Goal: Task Accomplishment & Management: Complete application form

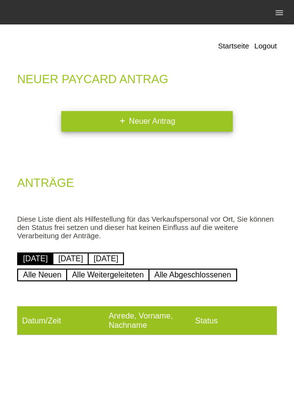
click at [169, 125] on link "add Neuer Antrag" at bounding box center [146, 121] width 171 height 21
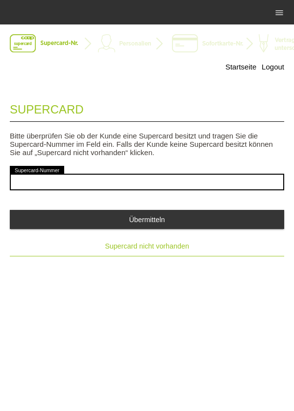
click at [125, 250] on span "Supercard nicht vorhanden" at bounding box center [147, 246] width 84 height 8
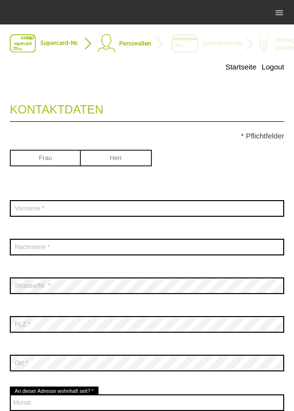
click at [105, 156] on input "radio" at bounding box center [116, 157] width 71 height 15
radio input "true"
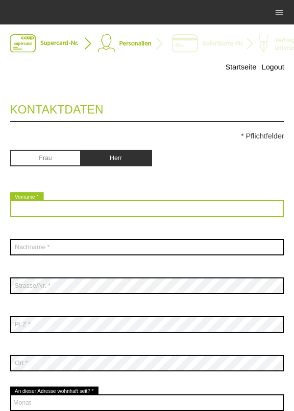
click at [27, 210] on input "text" at bounding box center [147, 208] width 274 height 17
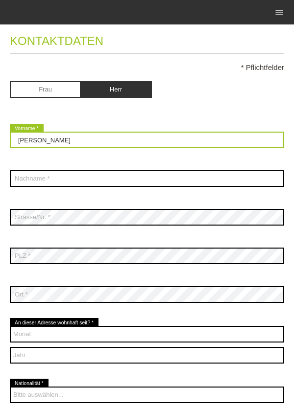
scroll to position [83, 0]
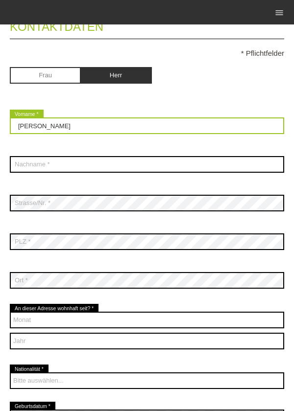
type input "Lucian Calin"
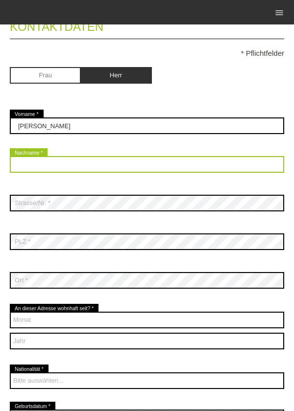
click at [31, 163] on input "text" at bounding box center [147, 164] width 274 height 17
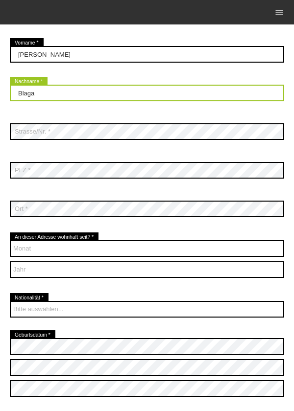
scroll to position [159, 0]
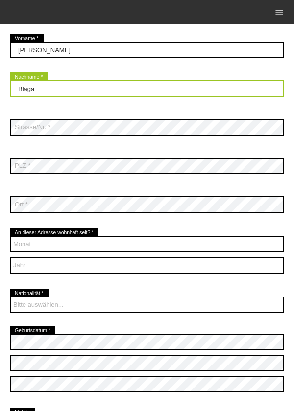
type input "Blaga"
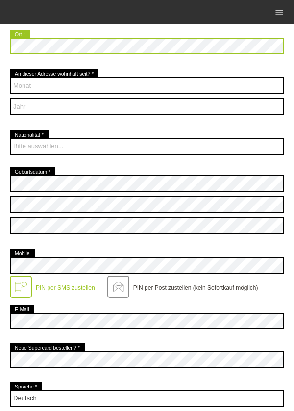
scroll to position [317, 0]
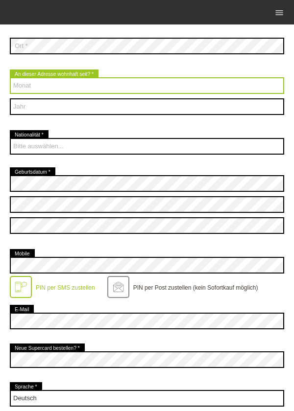
click at [191, 93] on select "Monat 01 02 03 04 05 06 07 08 09 10 11 12" at bounding box center [147, 85] width 274 height 17
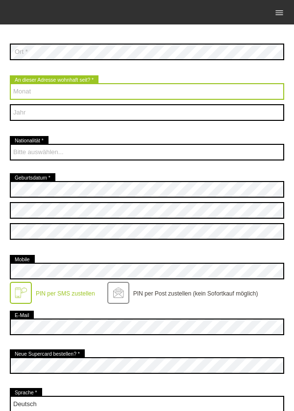
scroll to position [311, 0]
click at [113, 95] on select "Monat 01 02 03 04 05 06 07 08 09 10 11 12" at bounding box center [147, 91] width 274 height 17
select select "06"
click at [10, 84] on select "Monat 01 02 03 04 05 06 07 08 09 10 11 12" at bounding box center [147, 91] width 274 height 17
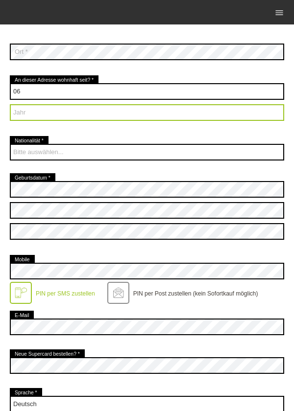
click at [26, 113] on select "Jahr 2025 2024 2023 2022 2021 2020 2019 2018 2017 2016" at bounding box center [147, 112] width 274 height 17
select select "2022"
click at [10, 105] on select "Jahr 2025 2024 2023 2022 2021 2020 2019 2018 2017 2016" at bounding box center [147, 112] width 274 height 17
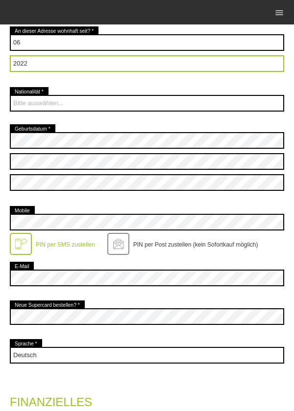
scroll to position [362, 0]
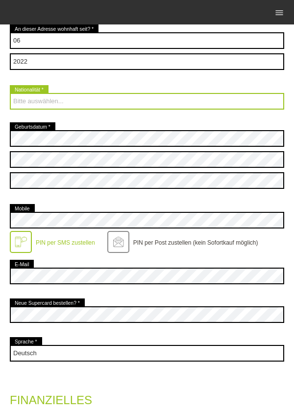
click at [248, 104] on select "Bitte auswählen... Schweiz Deutschland Liechtenstein Österreich ------------ Af…" at bounding box center [147, 101] width 274 height 17
select select "RO"
click at [10, 94] on select "Bitte auswählen... Schweiz Deutschland Liechtenstein Österreich ------------ Af…" at bounding box center [147, 101] width 274 height 17
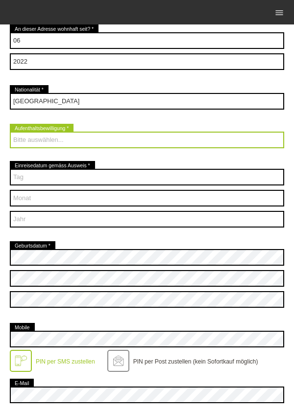
click at [28, 143] on select "Bitte auswählen... C B B - Flüchtlingsstatus Andere" at bounding box center [147, 140] width 274 height 17
select select "B"
click at [10, 133] on select "Bitte auswählen... C B B - Flüchtlingsstatus Andere" at bounding box center [147, 140] width 274 height 17
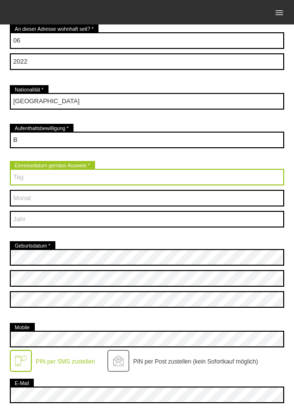
click at [23, 177] on select "Tag 01 02 03 04 05 06 07 08 09 10 11 12 13 14 15 16 17" at bounding box center [147, 177] width 274 height 17
select select "01"
click at [10, 170] on select "Tag 01 02 03 04 05 06 07 08 09 10 11 12 13 14 15 16 17" at bounding box center [147, 177] width 274 height 17
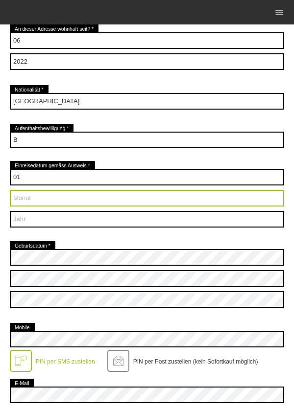
click at [166, 195] on select "Monat 01 02 03 04 05 06 07 08 09 10 11 12" at bounding box center [147, 198] width 274 height 17
select select "08"
click at [10, 191] on select "Monat 01 02 03 04 05 06 07 08 09 10 11 12" at bounding box center [147, 198] width 274 height 17
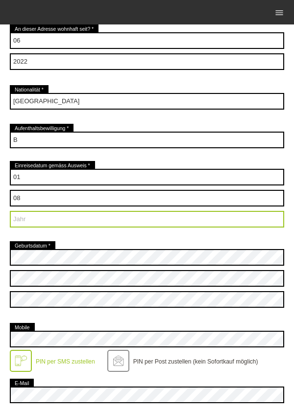
click at [151, 223] on select "Jahr 2025 2024 2023 2022 2021 2020 2019 2018 2017 2016" at bounding box center [147, 219] width 274 height 17
select select "2022"
click at [10, 212] on select "Jahr 2025 2024 2023 2022 2021 2020 2019 2018 2017 2016" at bounding box center [147, 219] width 274 height 17
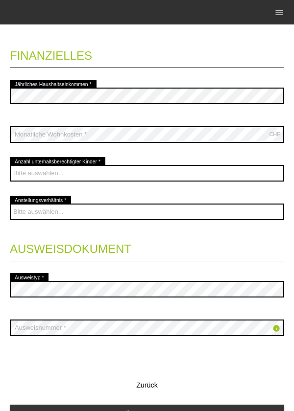
scroll to position [826, 0]
click at [222, 58] on legend "Finanzielles" at bounding box center [147, 53] width 274 height 29
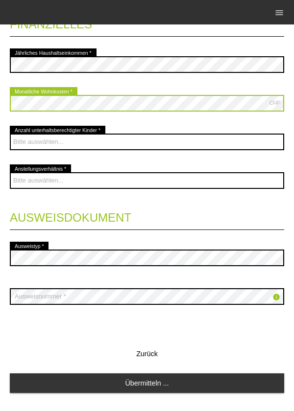
scroll to position [862, 0]
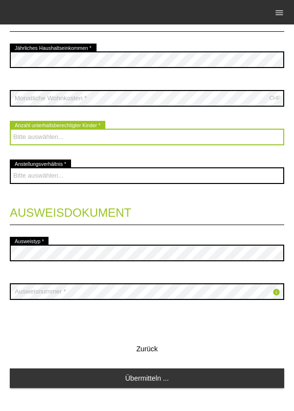
click at [189, 144] on select "Bitte auswählen... 0 1 2 3 4 5 6 7 8 9" at bounding box center [147, 137] width 274 height 17
select select "0"
click at [10, 130] on select "Bitte auswählen... 0 1 2 3 4 5 6 7 8 9" at bounding box center [147, 137] width 274 height 17
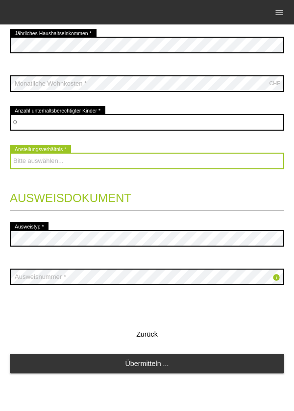
click at [190, 157] on select "Bitte auswählen... Unbefristet Befristet Lehrling/Student Pensioniert Nicht arb…" at bounding box center [147, 161] width 274 height 17
select select "UNLIMITED"
click at [10, 153] on select "Bitte auswählen... Unbefristet Befristet Lehrling/Student Pensioniert Nicht arb…" at bounding box center [147, 161] width 274 height 17
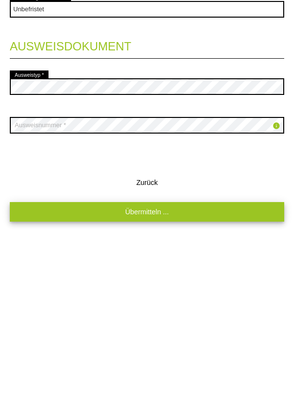
click at [200, 362] on link "Übermitteln ..." at bounding box center [147, 363] width 274 height 19
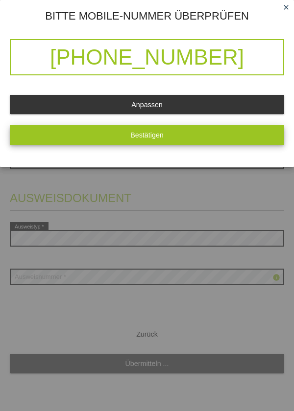
click at [117, 133] on button "Bestätigen" at bounding box center [147, 134] width 274 height 19
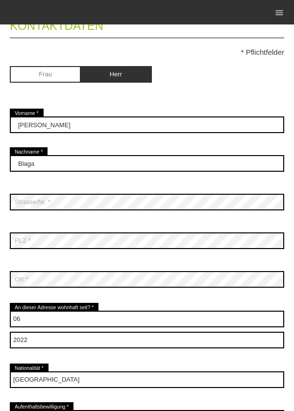
scroll to position [0, 0]
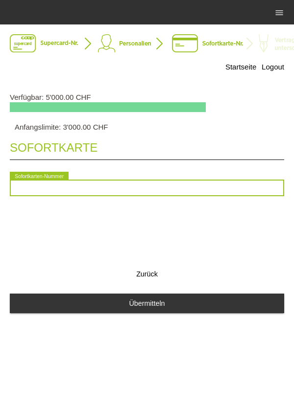
click at [68, 190] on input "text" at bounding box center [147, 188] width 274 height 17
type input "2090920671563"
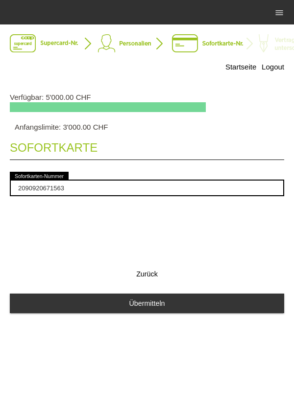
click at [208, 209] on div "2090920671563 error Sofortkarten-Nummer" at bounding box center [147, 190] width 274 height 41
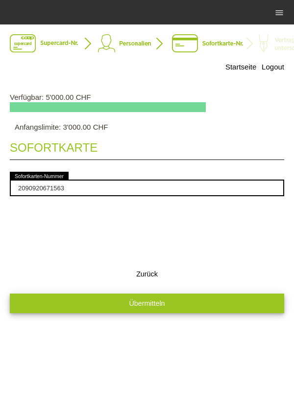
click at [197, 307] on button "Übermitteln" at bounding box center [147, 303] width 274 height 19
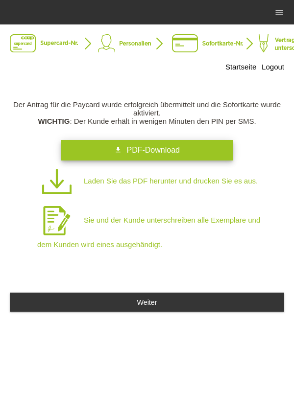
click at [175, 154] on span "PDF-Download" at bounding box center [152, 150] width 53 height 8
